Goal: Task Accomplishment & Management: Manage account settings

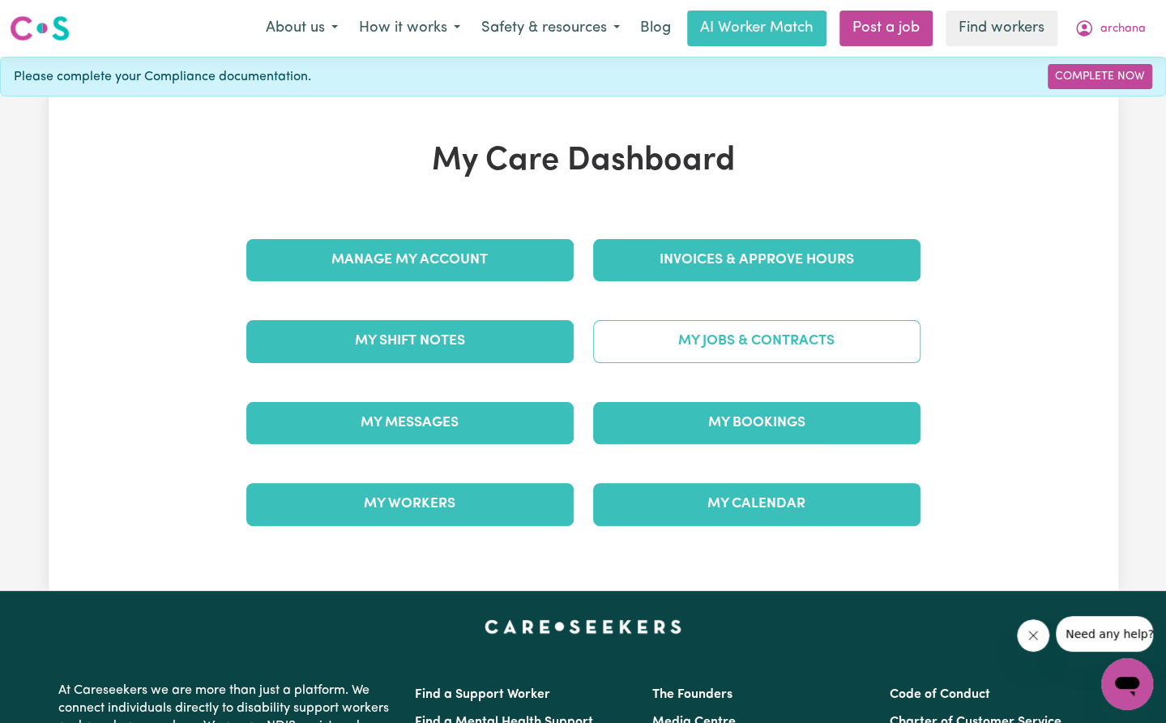
click at [691, 336] on link "My Jobs & Contracts" at bounding box center [756, 341] width 327 height 42
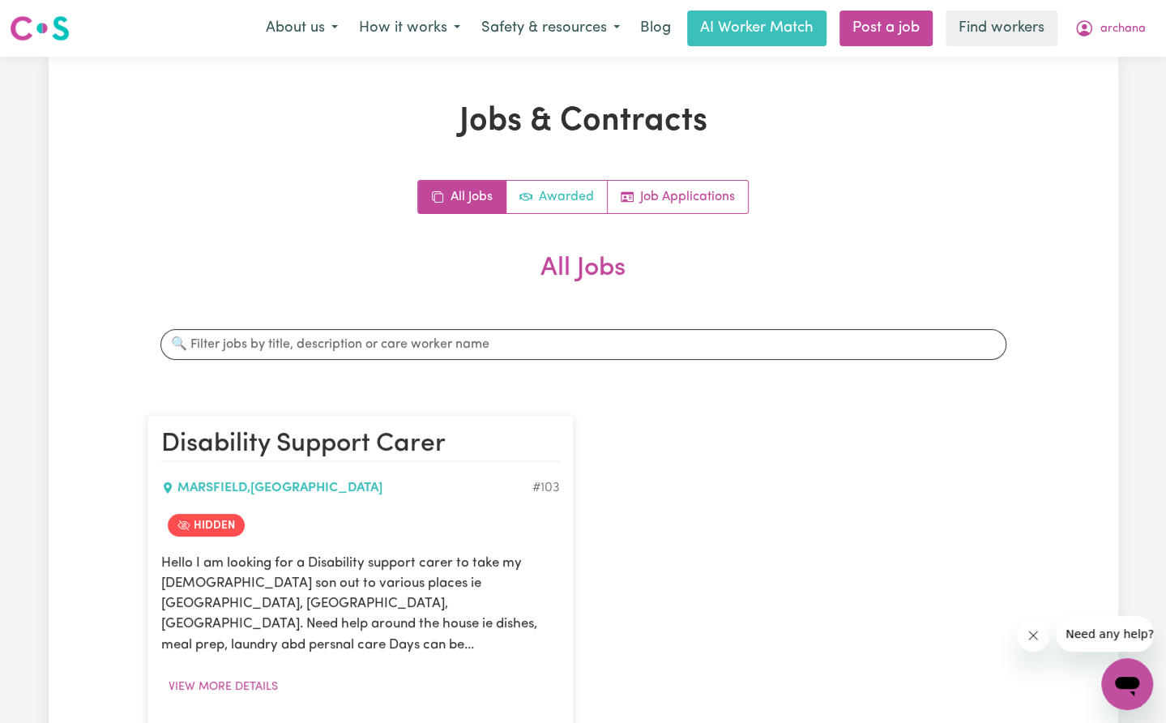
click at [569, 200] on link "Awarded" at bounding box center [556, 197] width 101 height 32
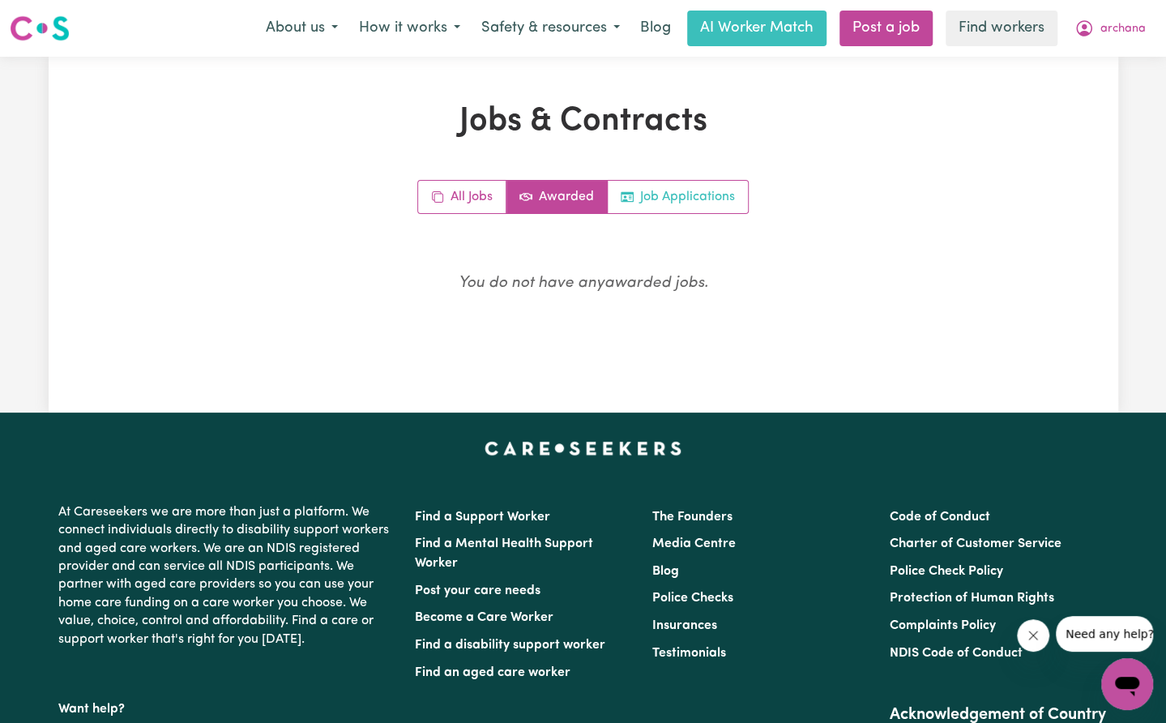
click at [684, 198] on link "Job Applications" at bounding box center [677, 197] width 140 height 32
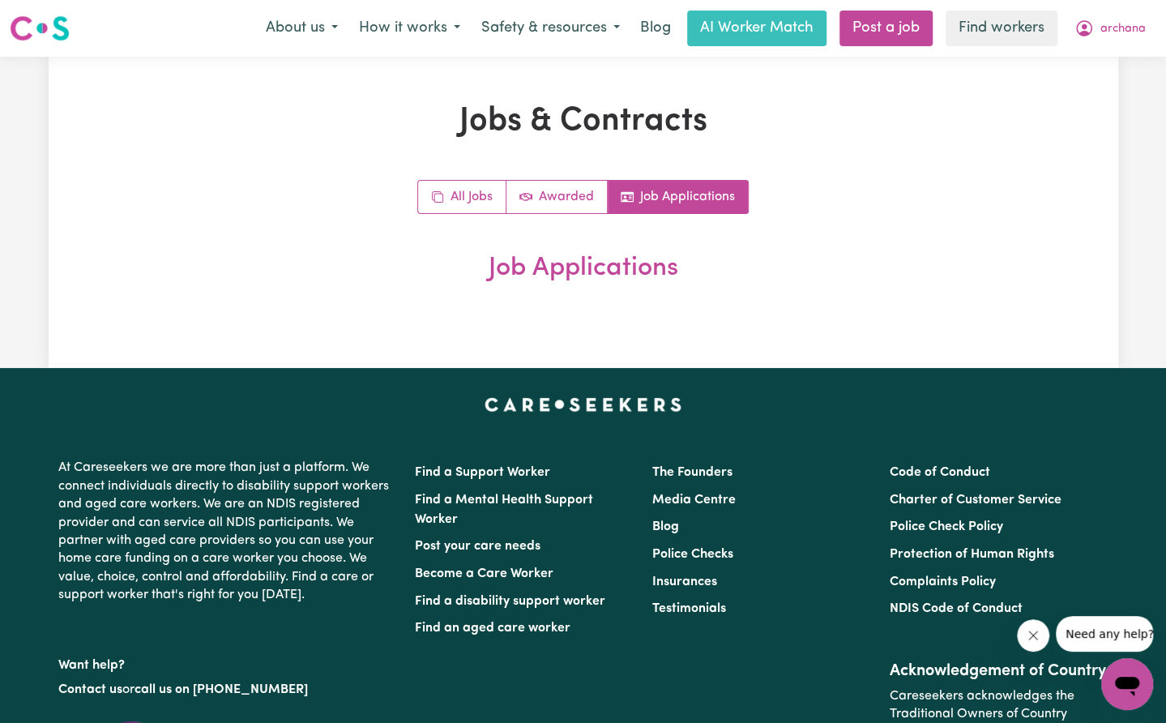
click at [1021, 134] on div "Jobs & Contracts All Jobs Awarded Job Applications Job Applications" at bounding box center [583, 212] width 891 height 220
click at [1109, 25] on span "archana" at bounding box center [1122, 29] width 45 height 18
click at [1089, 49] on link "My Dashboard" at bounding box center [1091, 63] width 128 height 31
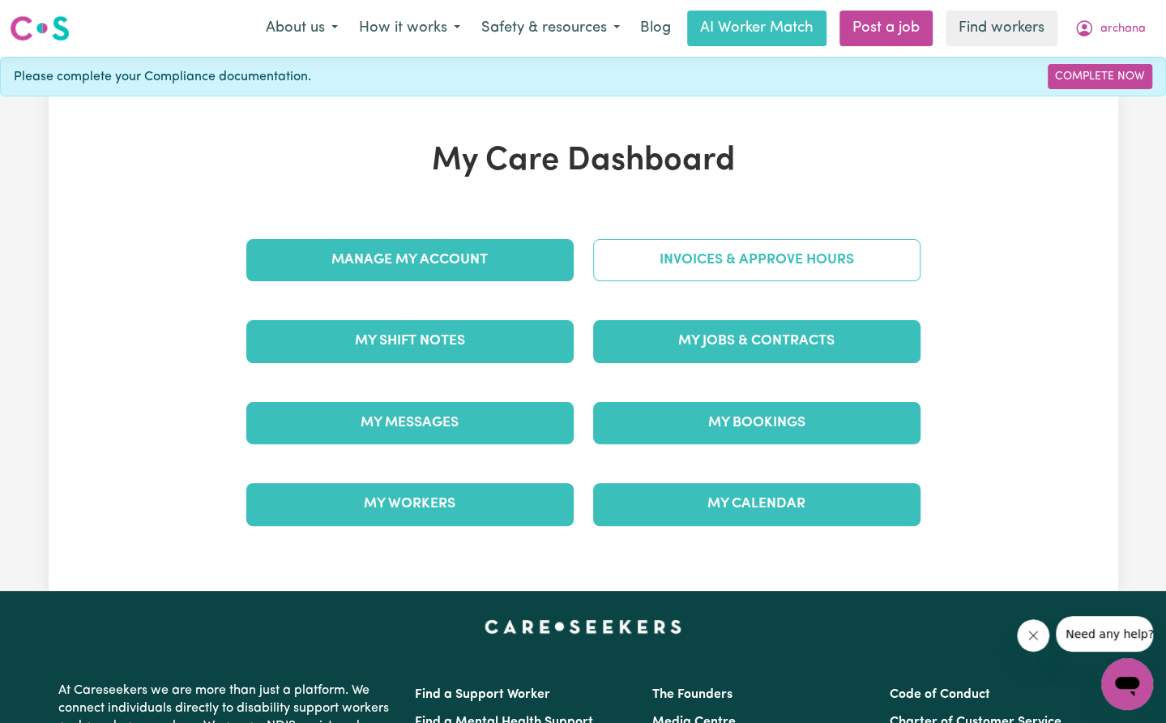
click at [755, 258] on link "Invoices & Approve Hours" at bounding box center [756, 260] width 327 height 42
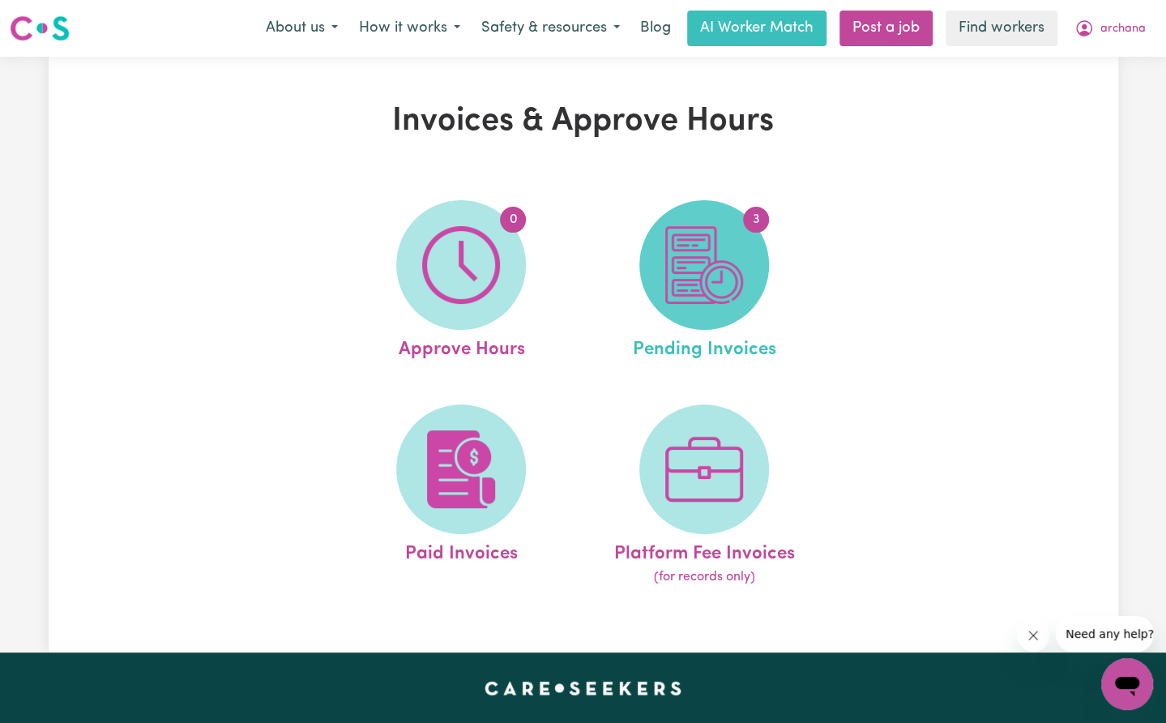
click at [734, 278] on img at bounding box center [704, 265] width 78 height 78
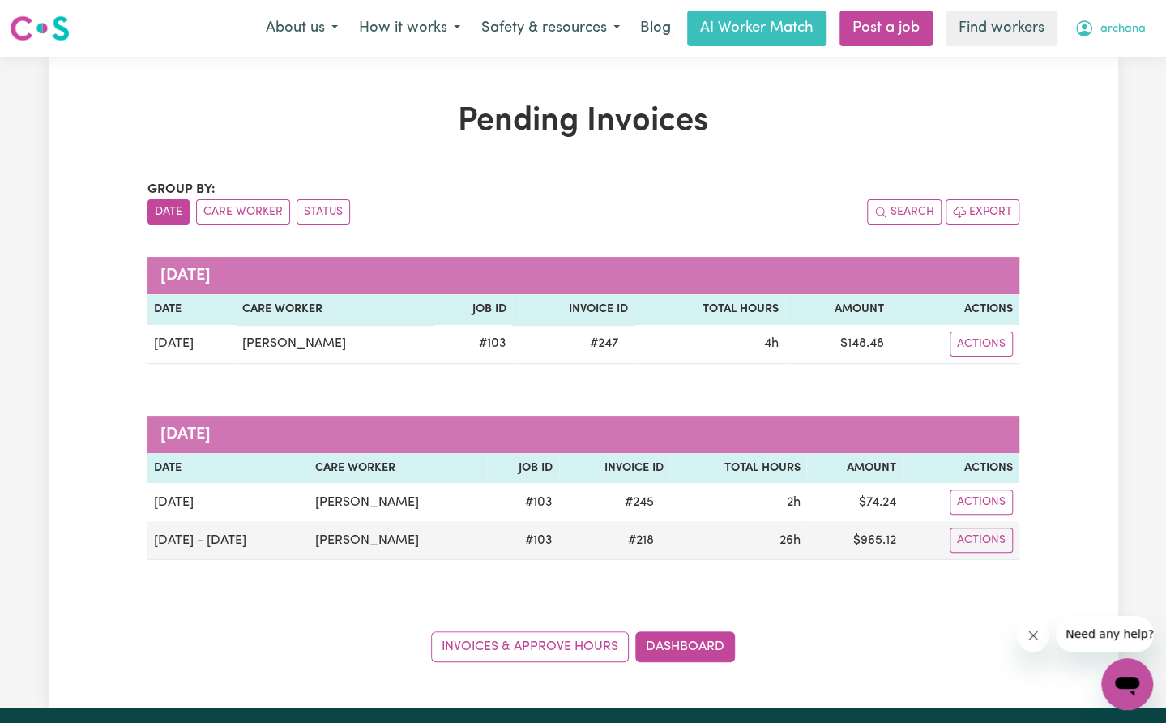
click at [1127, 29] on span "archana" at bounding box center [1122, 29] width 45 height 18
click at [1104, 53] on link "My Dashboard" at bounding box center [1091, 63] width 128 height 31
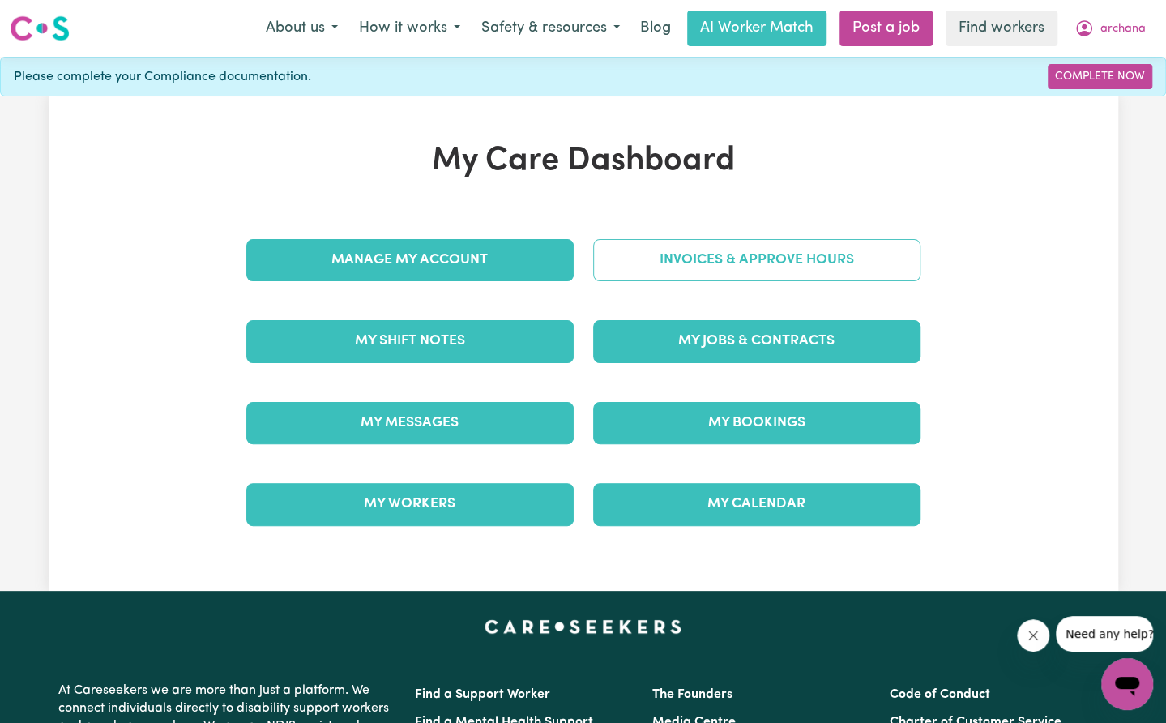
click at [659, 262] on link "Invoices & Approve Hours" at bounding box center [756, 260] width 327 height 42
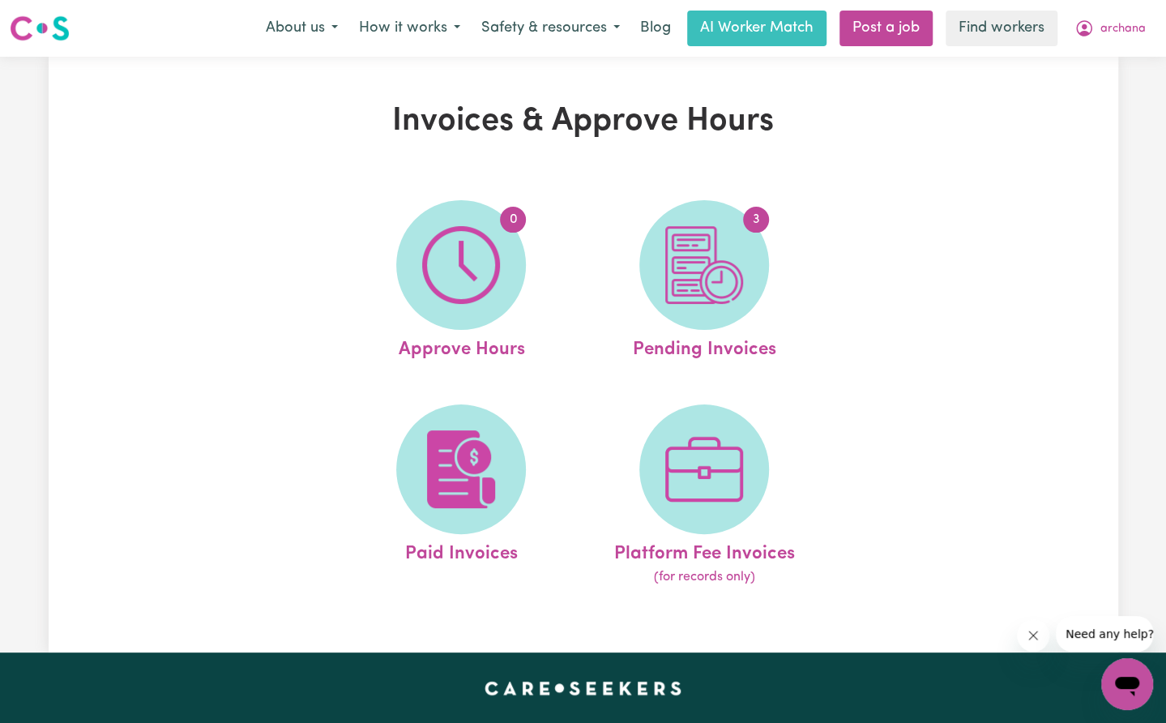
click at [532, 390] on ul "0 Approve Hours 3 Pending Invoices Paid Invoices Platform Fee Invoices (for rec…" at bounding box center [582, 393] width 486 height 427
click at [503, 413] on link "Paid Invoices" at bounding box center [460, 495] width 233 height 183
